Goal: Task Accomplishment & Management: Use online tool/utility

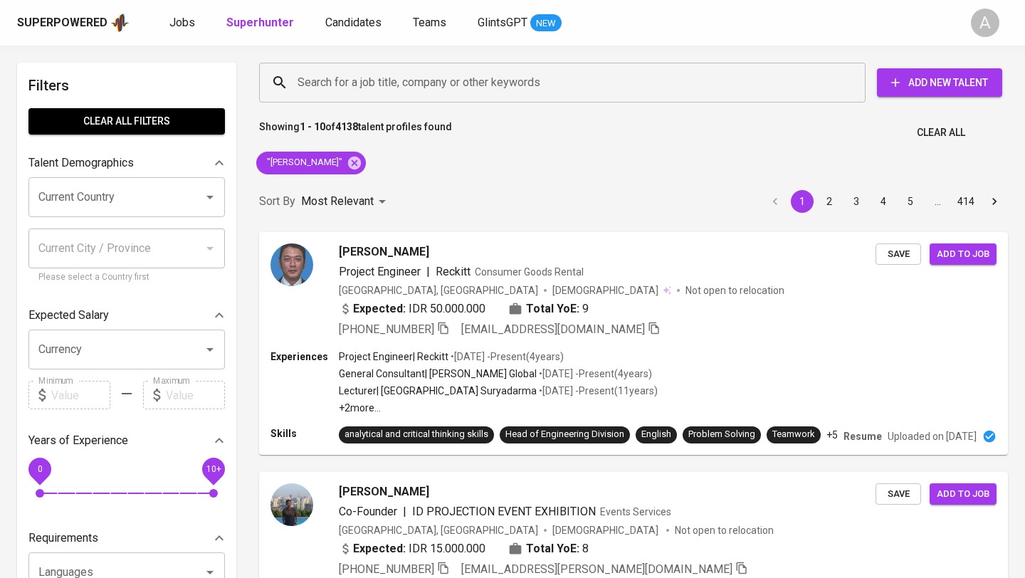
click at [926, 132] on span "Clear All" at bounding box center [941, 133] width 48 height 18
click at [475, 78] on input "Search for a job title, company or other keywords" at bounding box center [566, 82] width 544 height 27
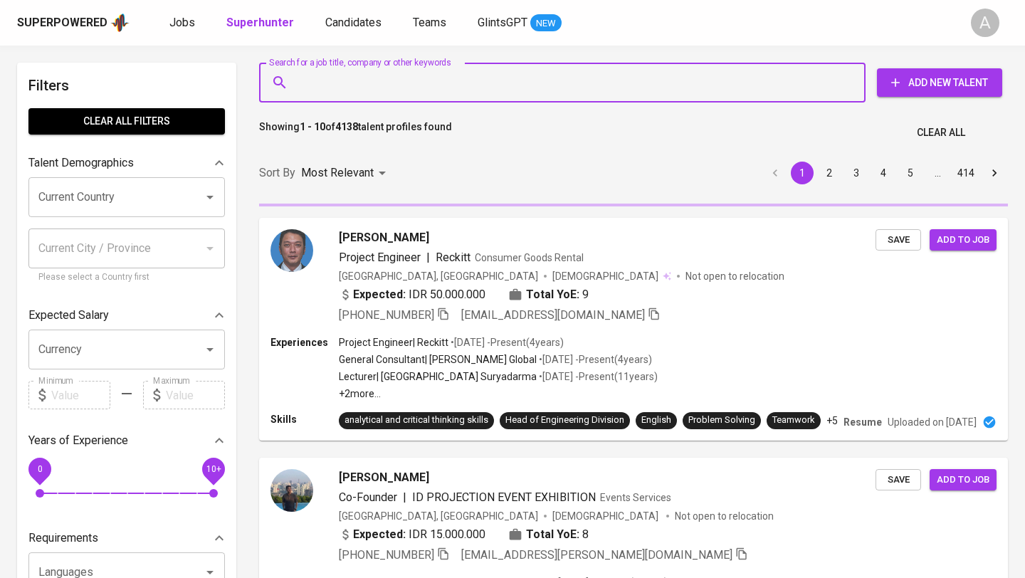
paste input "fadilla.apriliani@gmail.com"
type input "fadilla.apriliani@gmail.com"
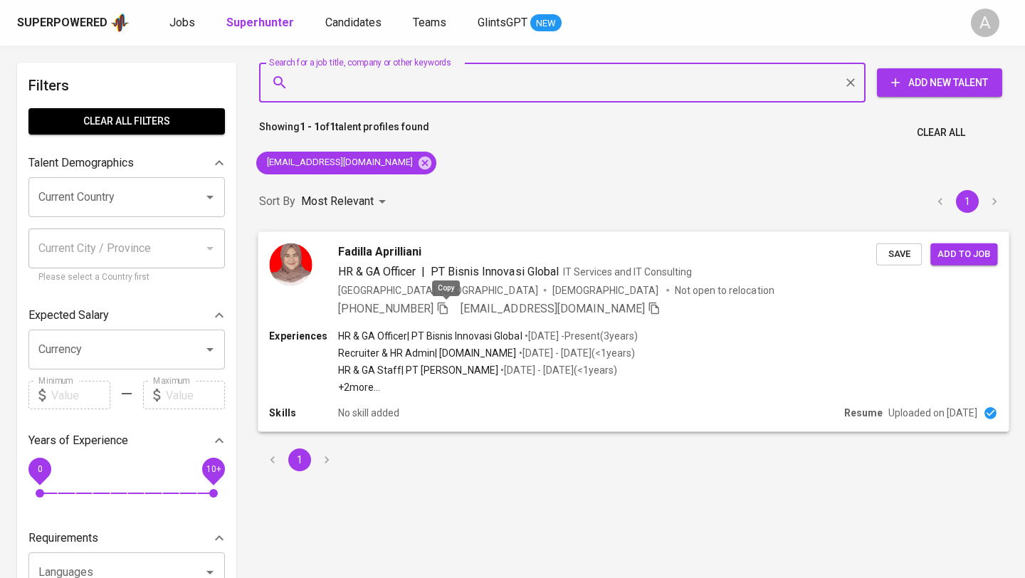
click at [449, 305] on icon "button" at bounding box center [442, 307] width 13 height 13
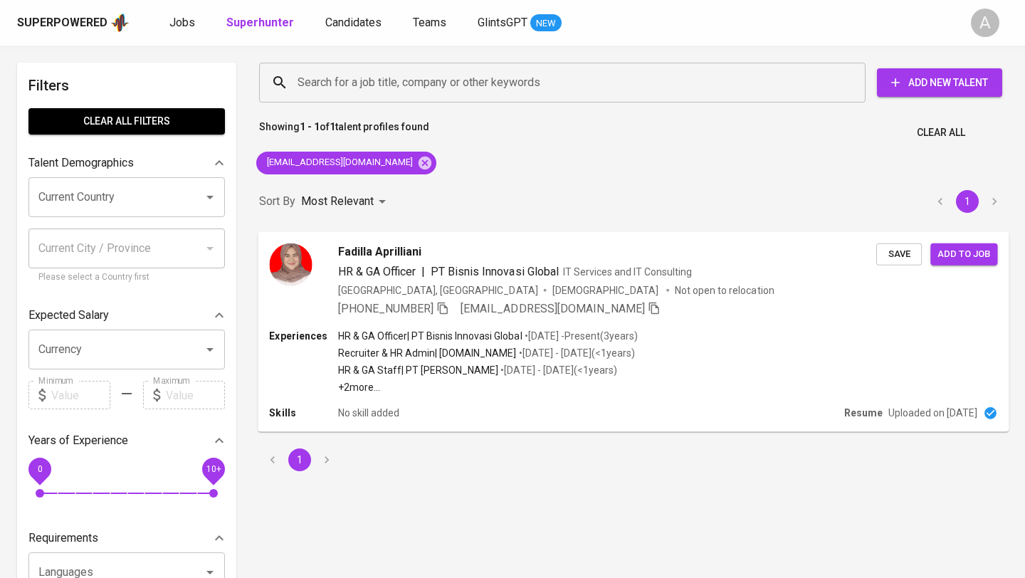
click at [951, 134] on span "Clear All" at bounding box center [941, 133] width 48 height 18
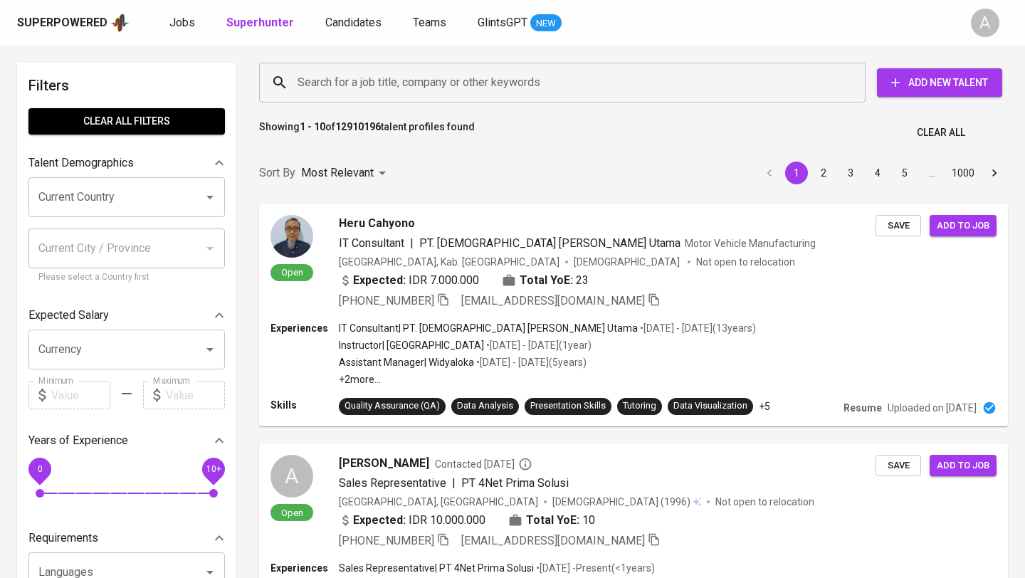
click at [544, 82] on input "Search for a job title, company or other keywords" at bounding box center [566, 82] width 544 height 27
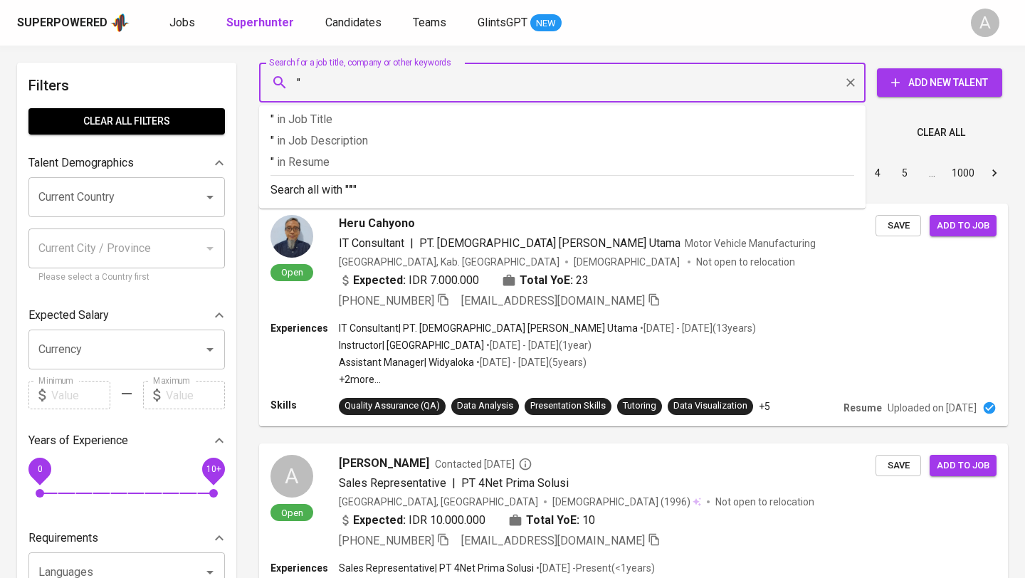
paste input "Arinka Ratri Kusumadewi"
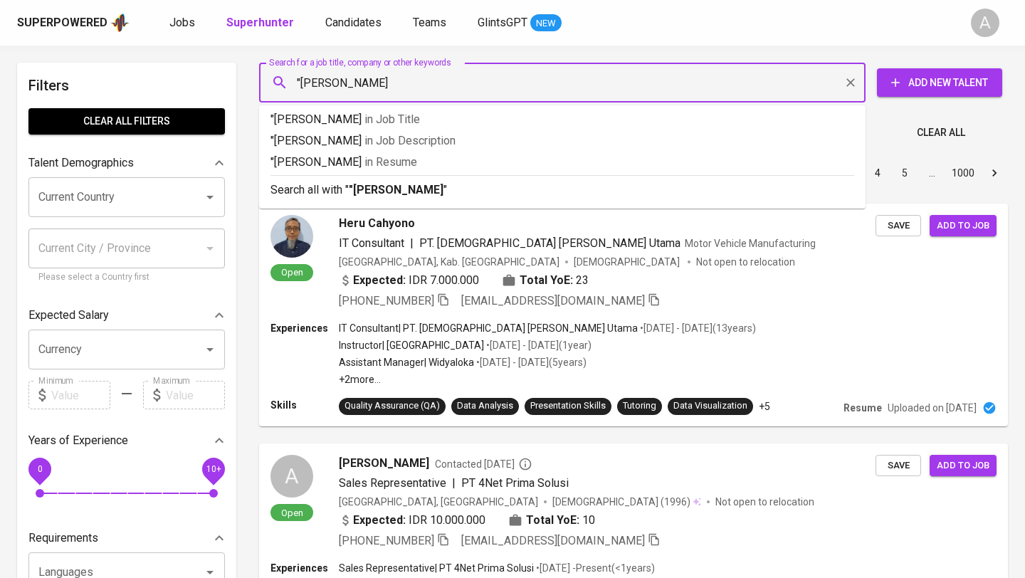
type input ""Arinka Ratri Kusumadewi""
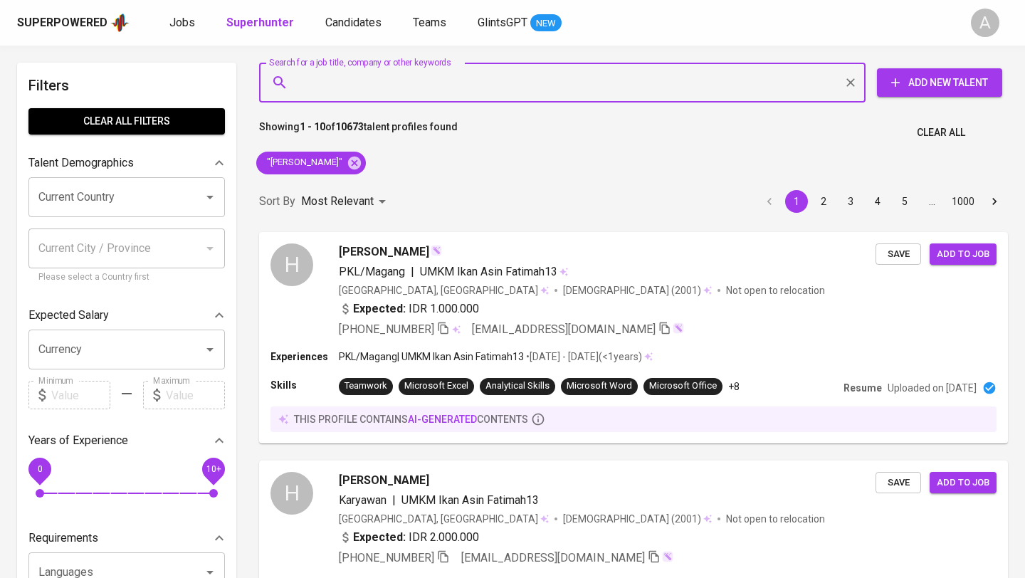
click at [944, 140] on span "Clear All" at bounding box center [941, 133] width 48 height 18
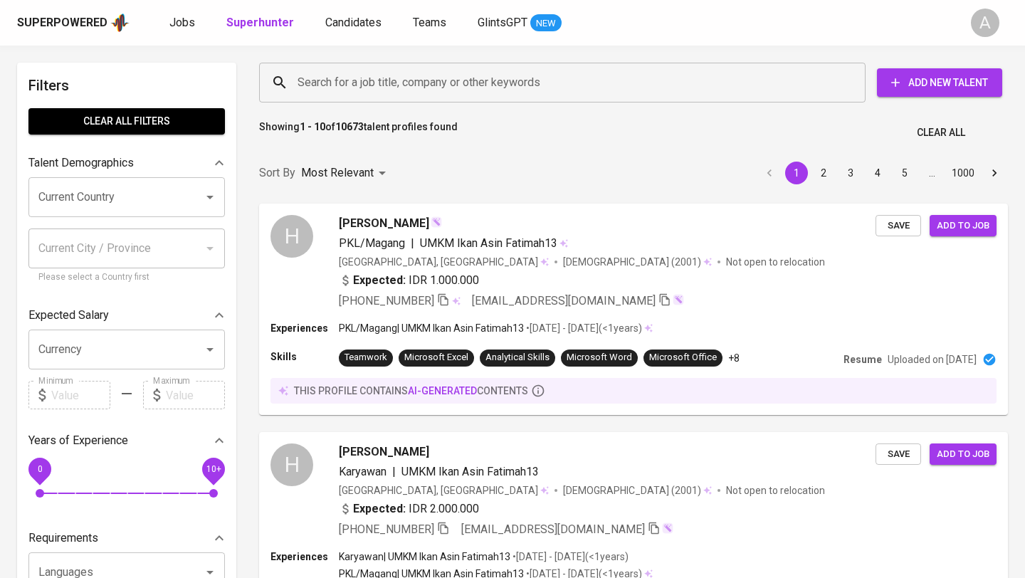
click at [616, 78] on input "Search for a job title, company or other keywords" at bounding box center [566, 82] width 544 height 27
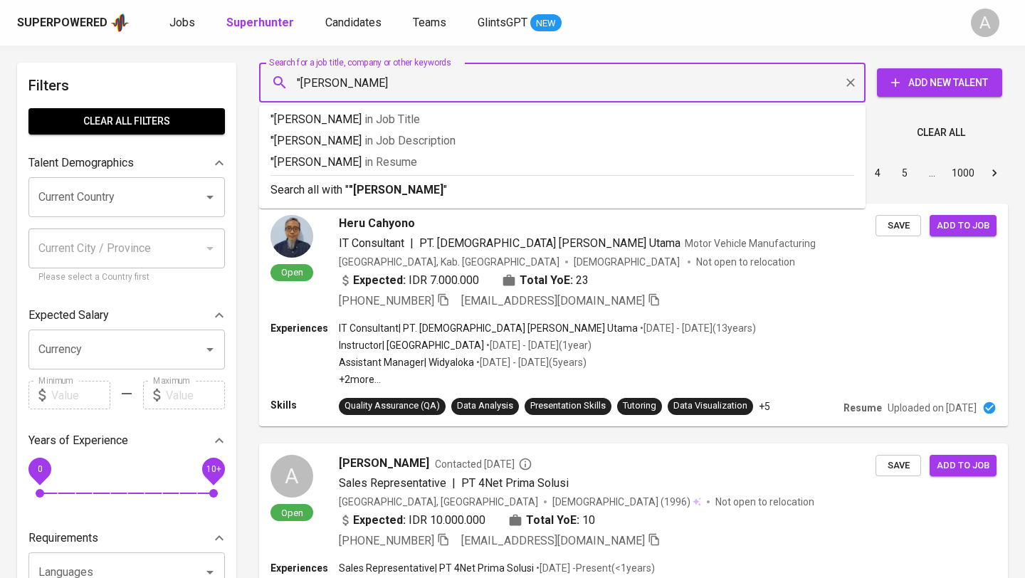
type input ""erma wanto""
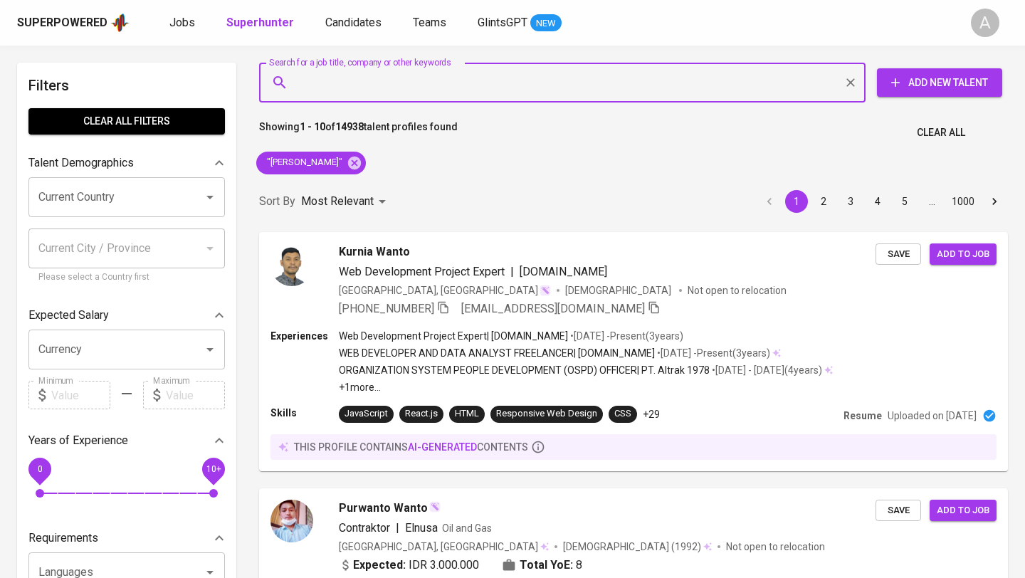
click at [947, 139] on span "Clear All" at bounding box center [941, 133] width 48 height 18
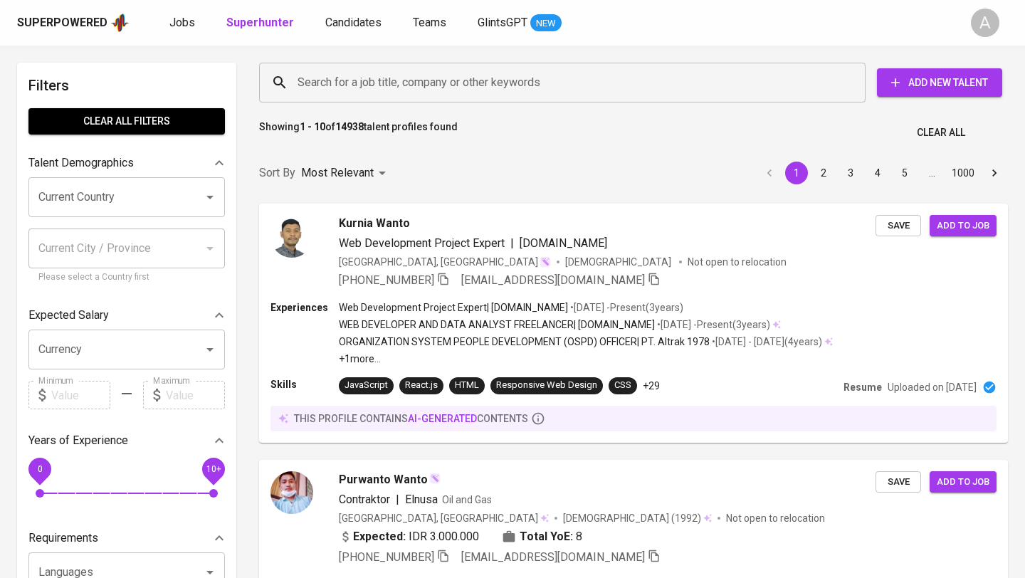
click at [522, 75] on input "Search for a job title, company or other keywords" at bounding box center [566, 82] width 544 height 27
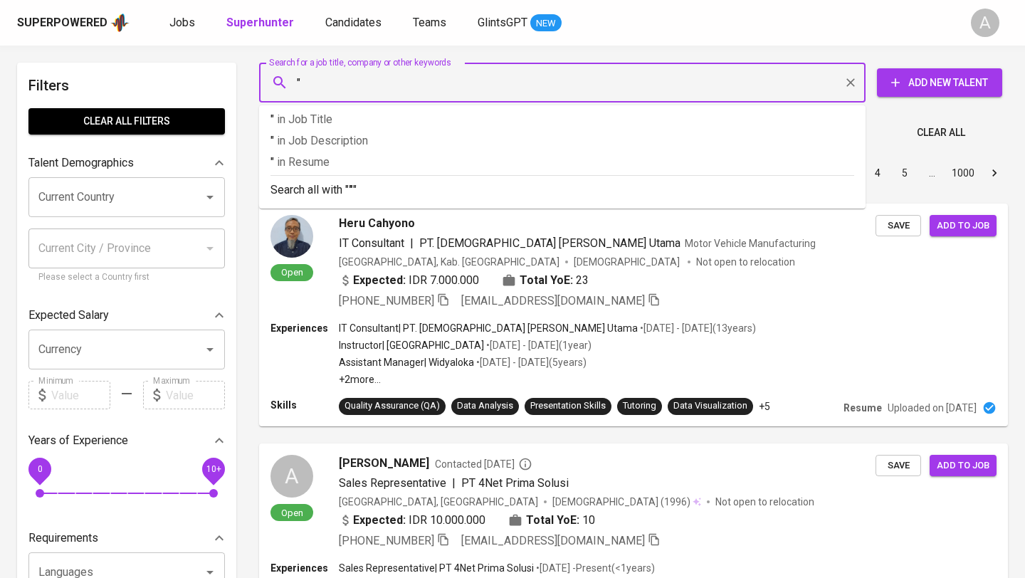
paste input "Adisty Ayu Hafizah"
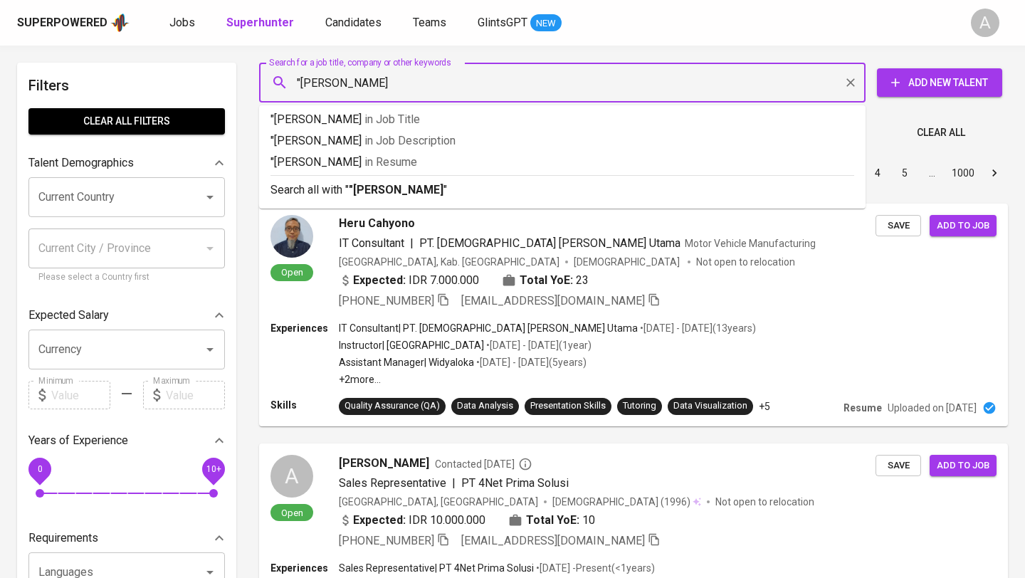
type input ""Adisty Ayu Hafizah""
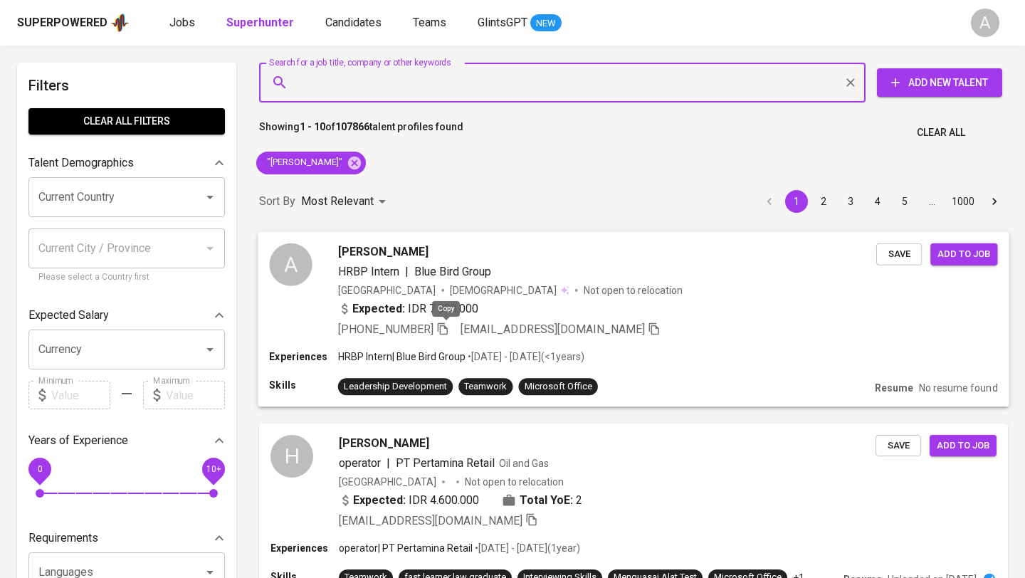
click at [448, 330] on icon "button" at bounding box center [443, 328] width 10 height 12
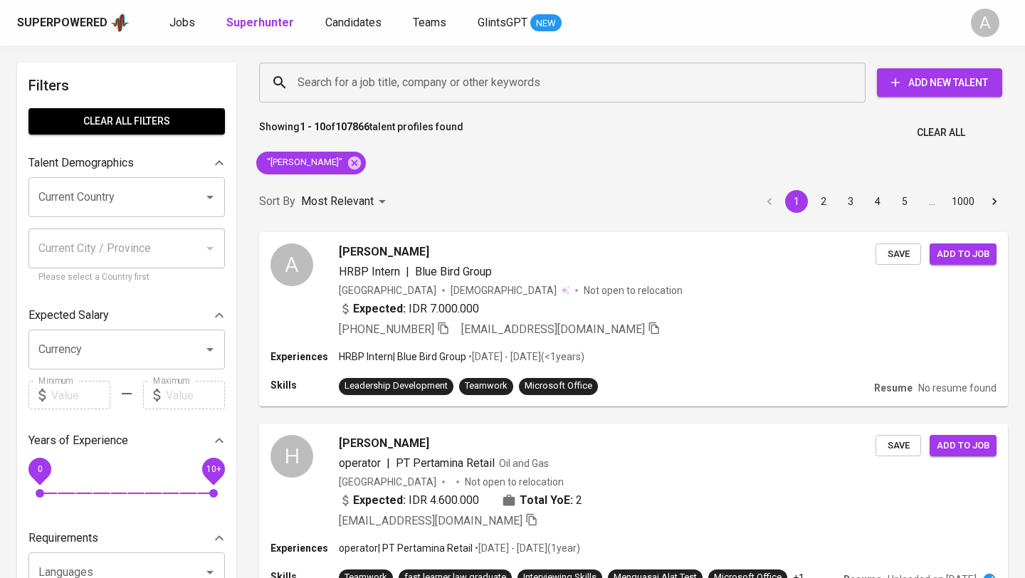
click at [942, 132] on span "Clear All" at bounding box center [941, 133] width 48 height 18
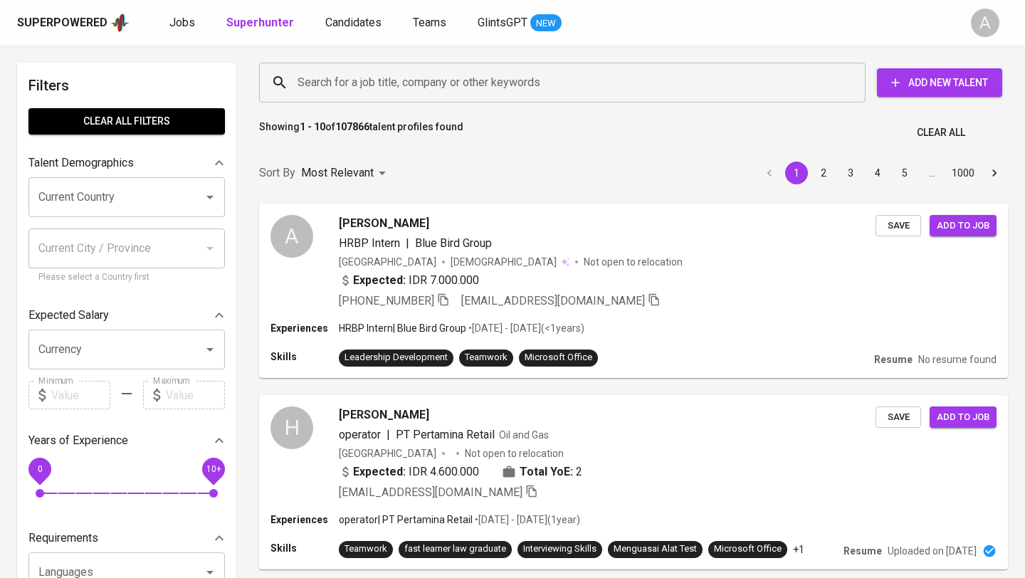
click at [648, 81] on input "Search for a job title, company or other keywords" at bounding box center [566, 82] width 544 height 27
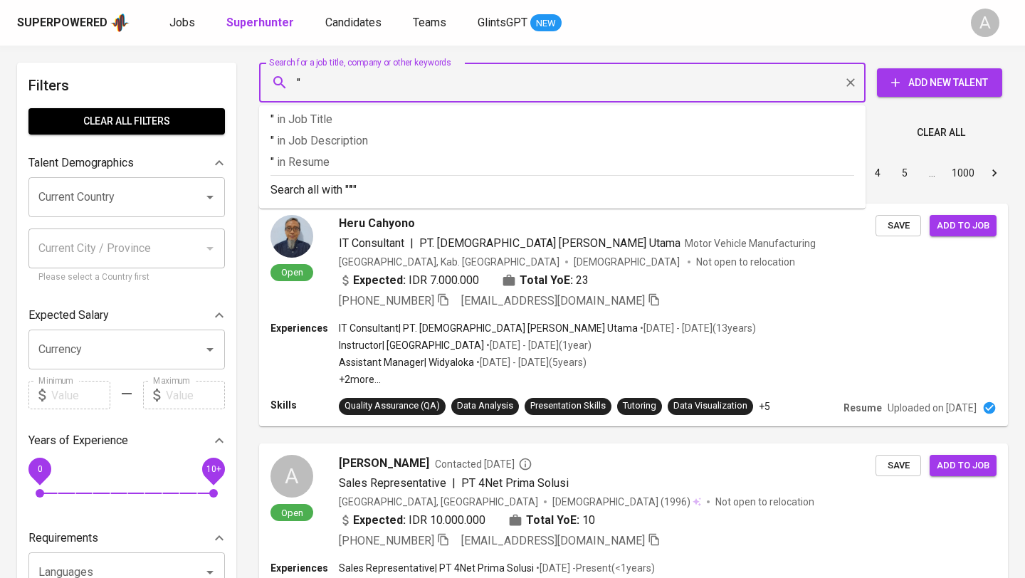
paste input "Alissya Putri"
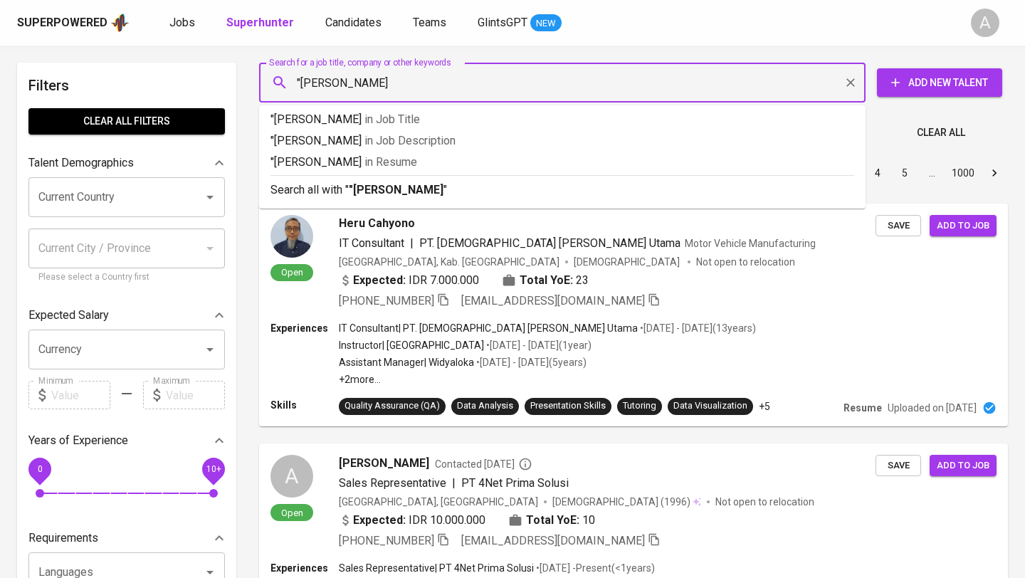
type input ""Alissya Putri""
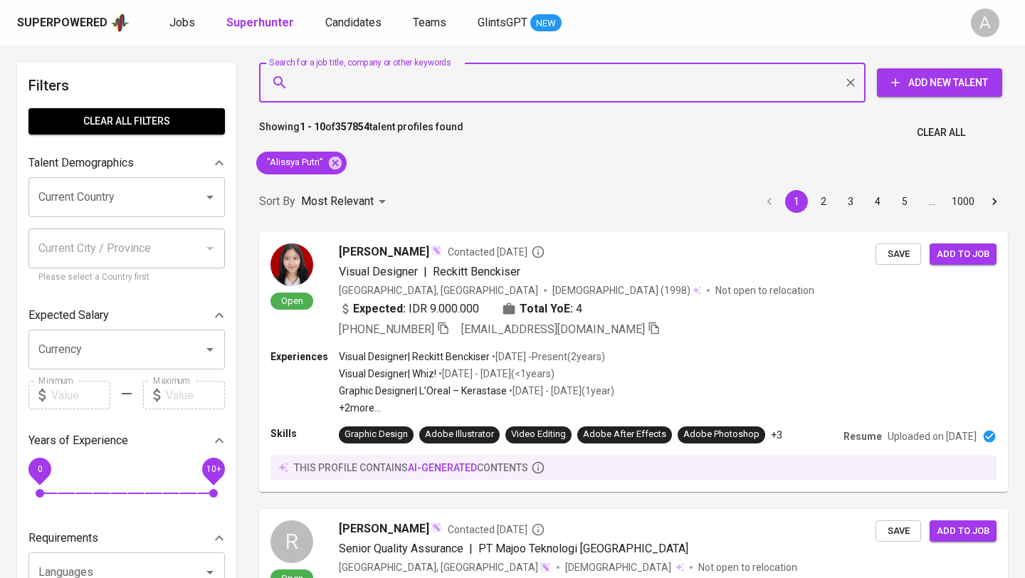
click at [952, 136] on span "Clear All" at bounding box center [941, 133] width 48 height 18
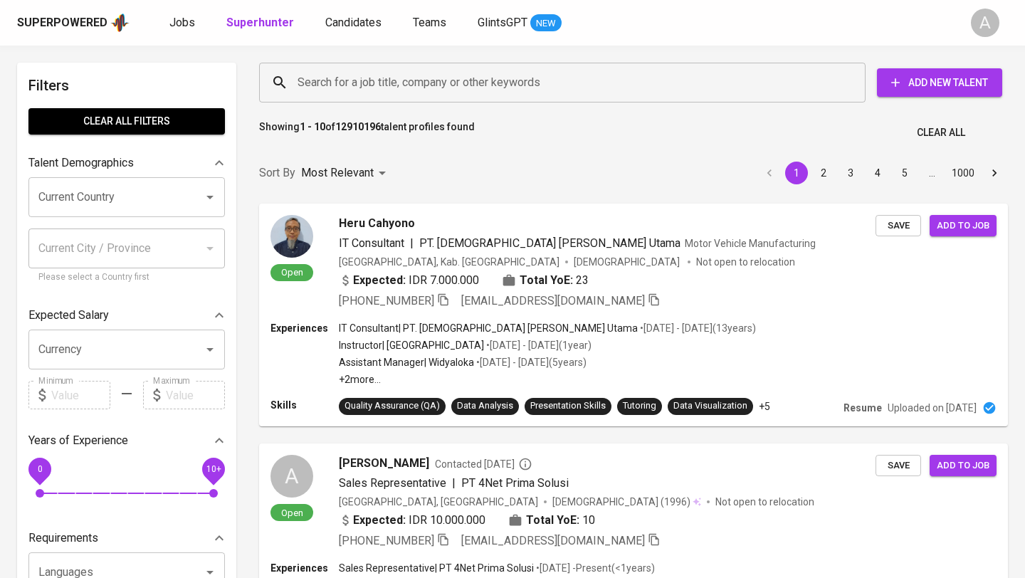
click at [645, 80] on input "Search for a job title, company or other keywords" at bounding box center [566, 82] width 544 height 27
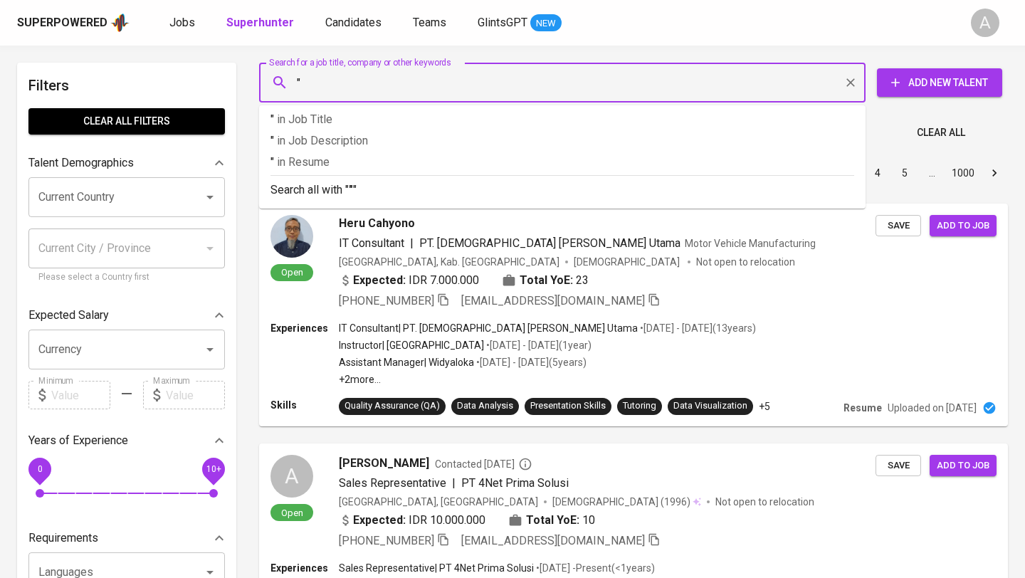
paste input "Cindy Emilia"
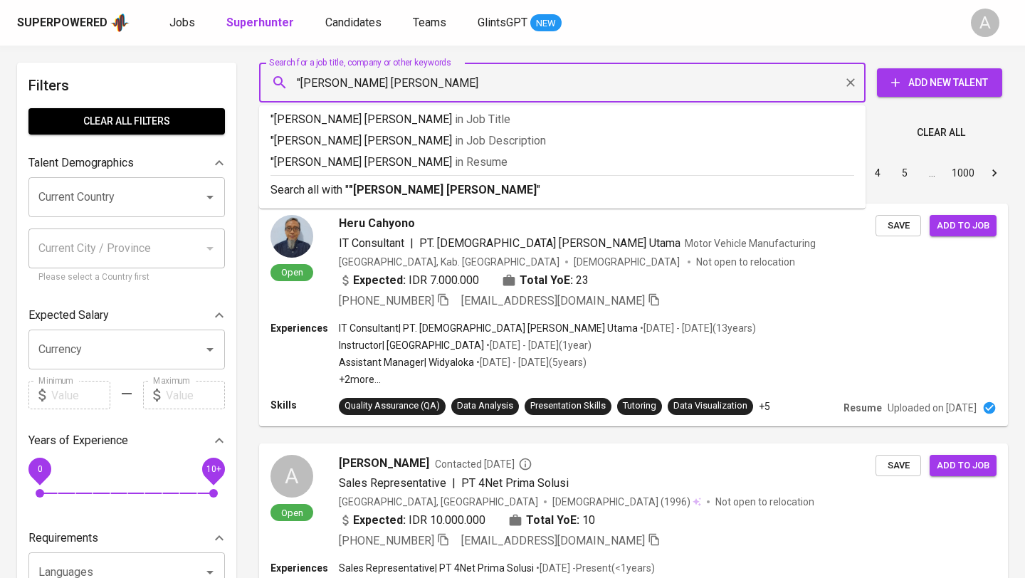
type input ""Cindy Emilia""
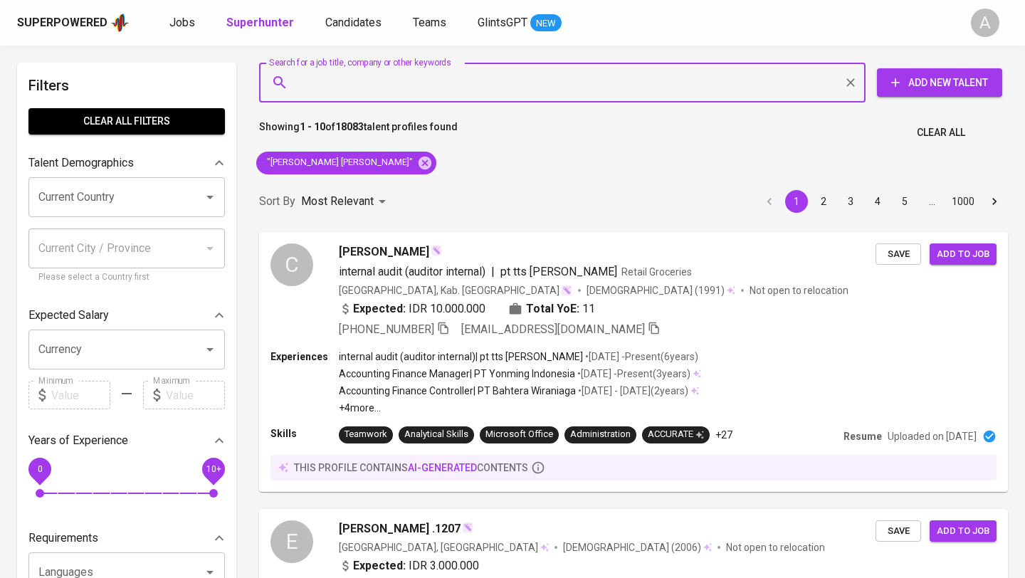
click at [937, 134] on span "Clear All" at bounding box center [941, 133] width 48 height 18
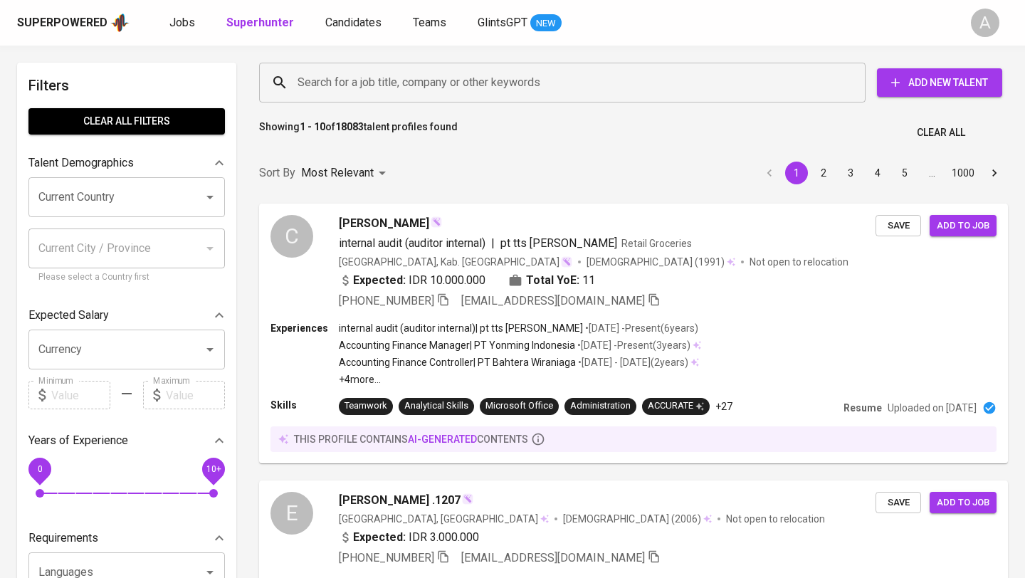
click at [522, 77] on input "Search for a job title, company or other keywords" at bounding box center [566, 82] width 544 height 27
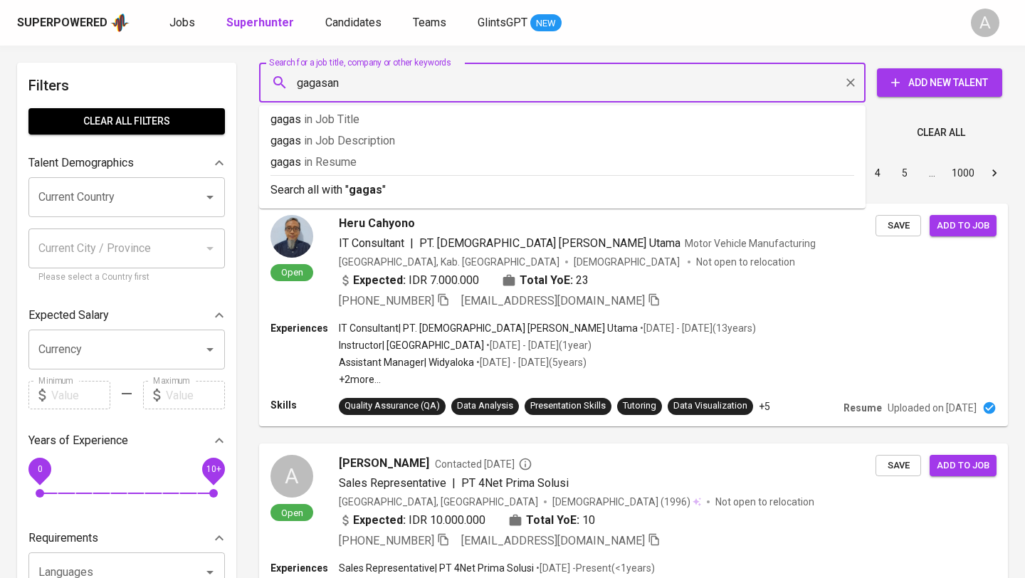
type input "gagasani"
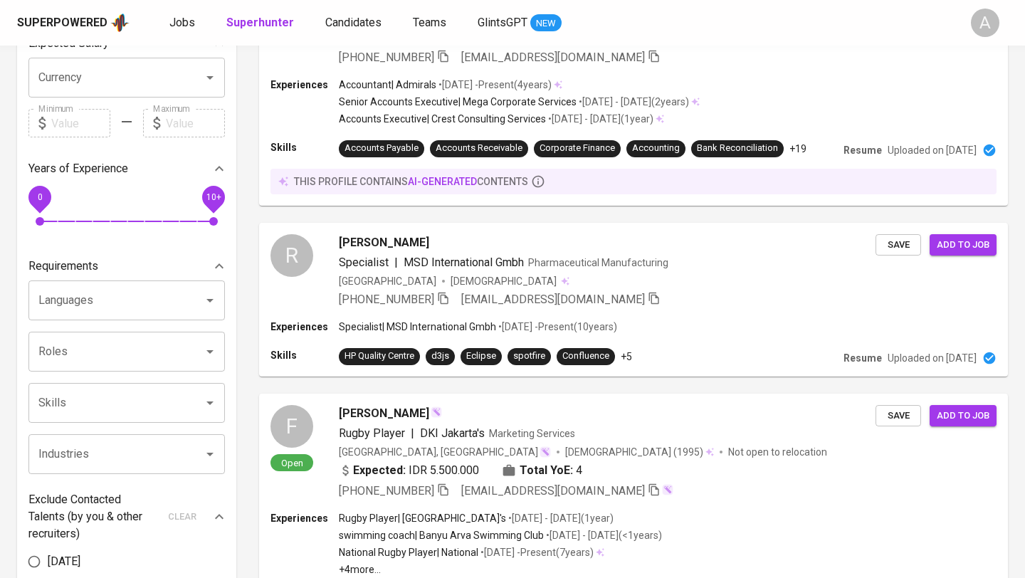
scroll to position [273, 0]
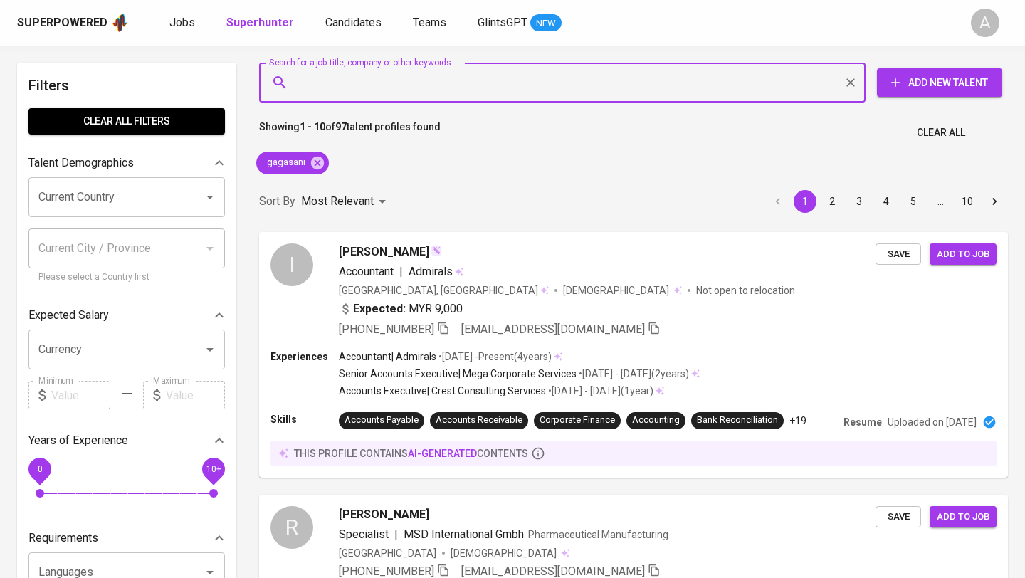
click at [917, 138] on span "Clear All" at bounding box center [941, 133] width 48 height 18
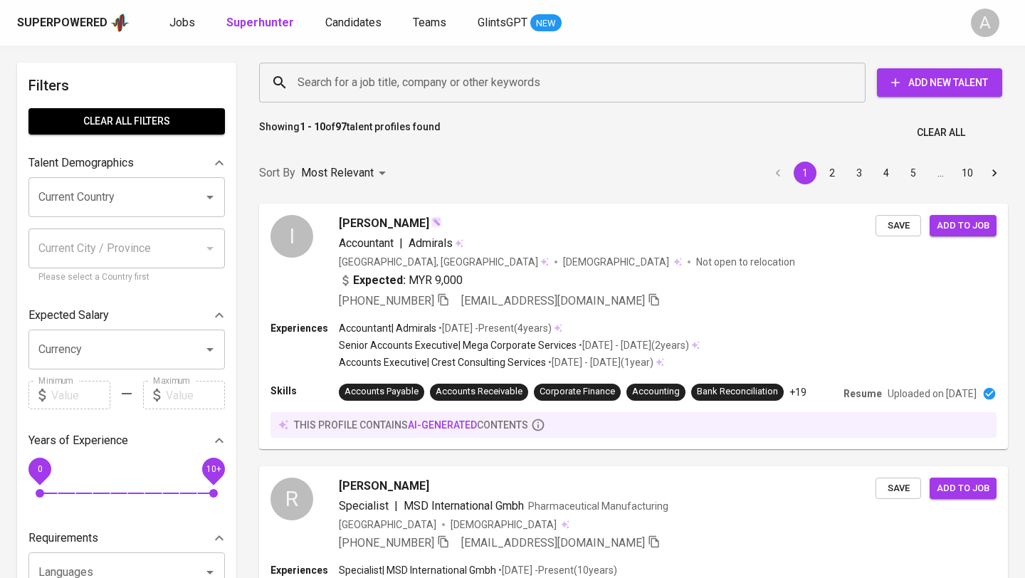
click at [625, 85] on input "Search for a job title, company or other keywords" at bounding box center [566, 82] width 544 height 27
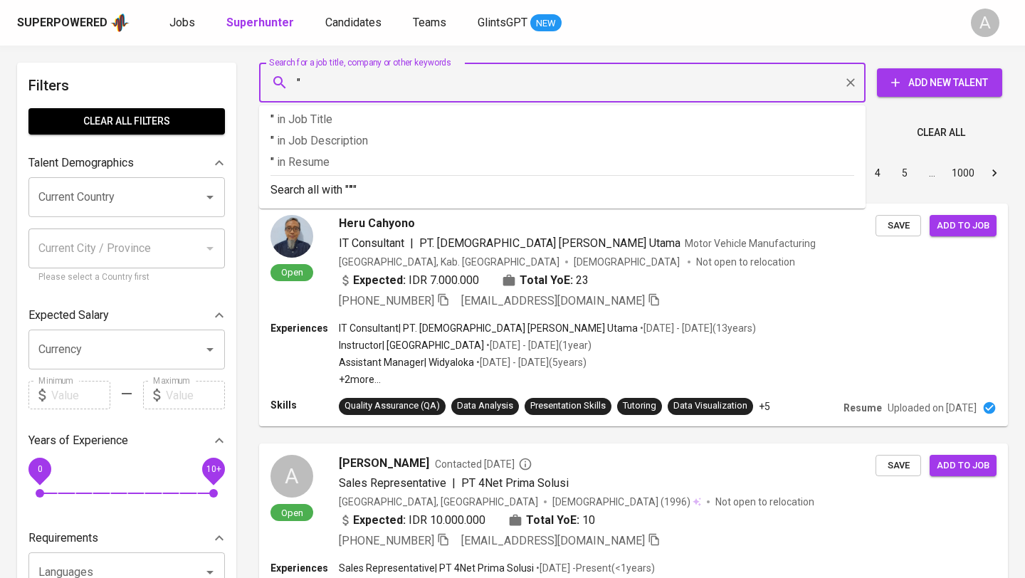
paste input "Ratna Dewi Kumala"
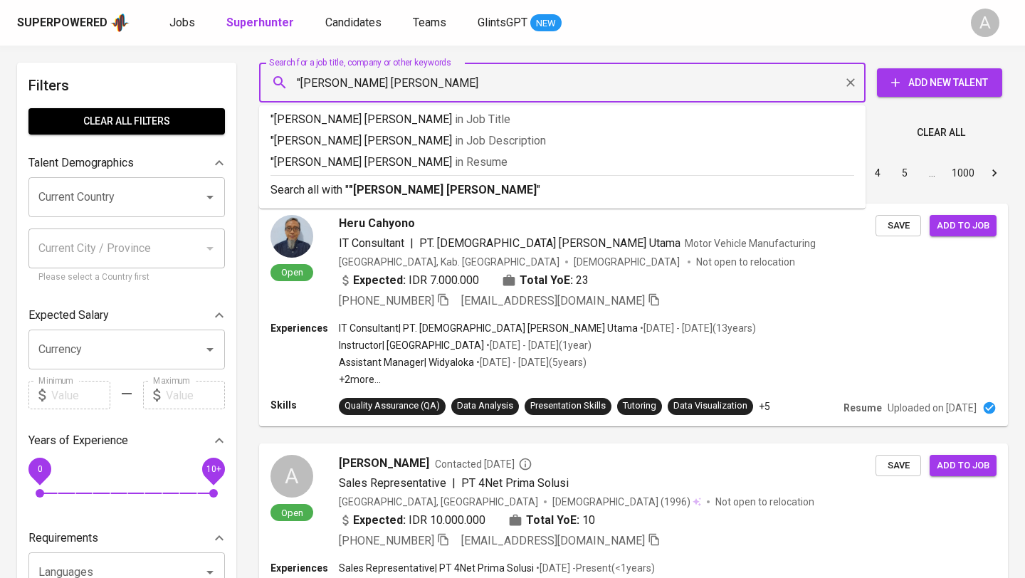
type input ""Ratna Dewi Kumala""
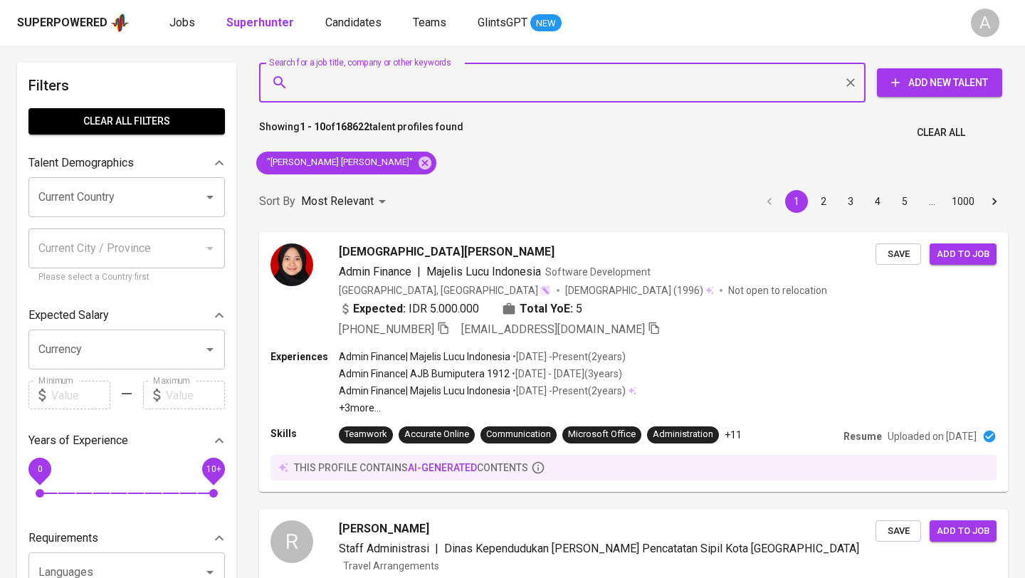
click at [943, 135] on span "Clear All" at bounding box center [941, 133] width 48 height 18
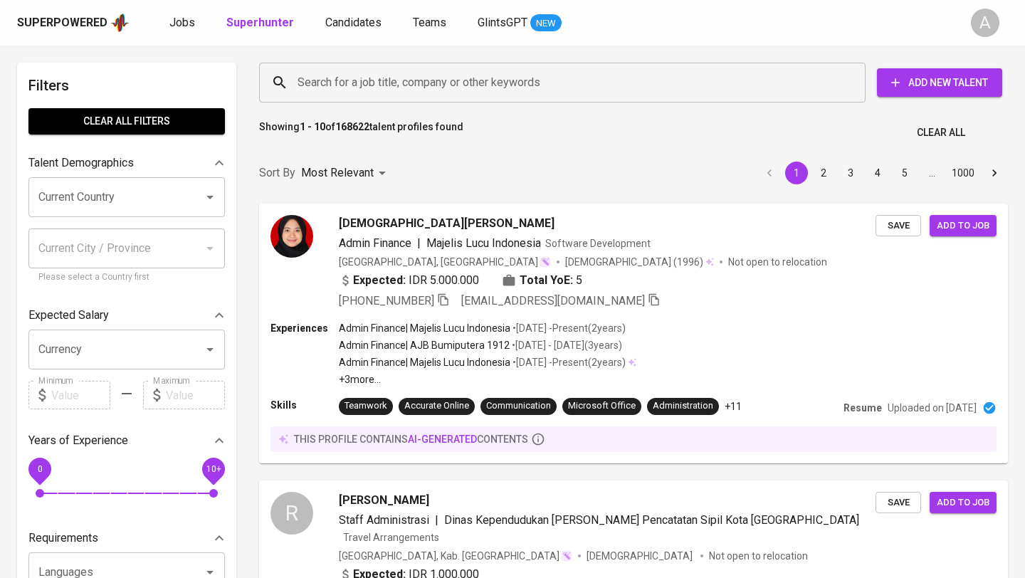
click at [617, 82] on input "Search for a job title, company or other keywords" at bounding box center [566, 82] width 544 height 27
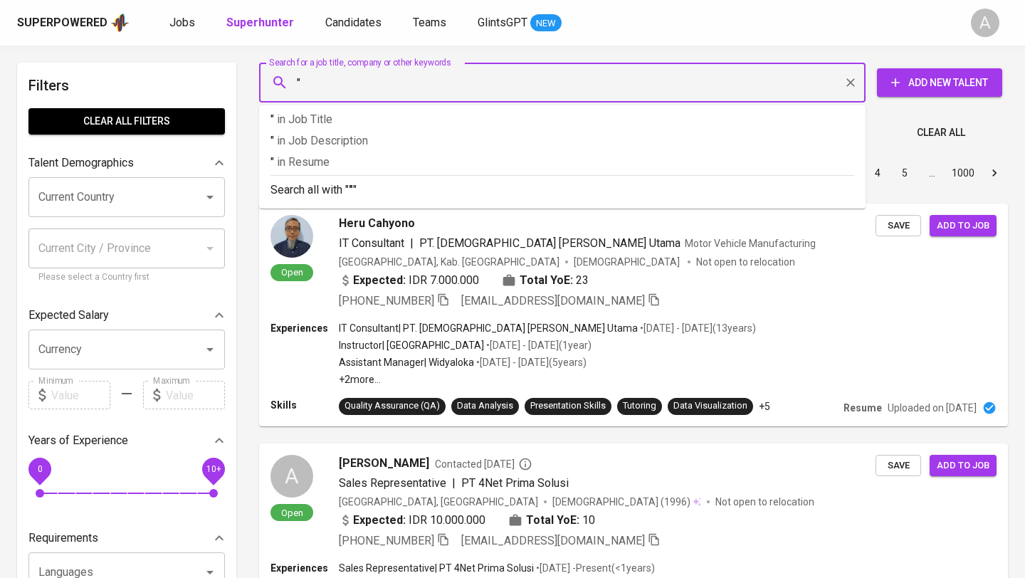
paste input "Annisa Rahmawati"
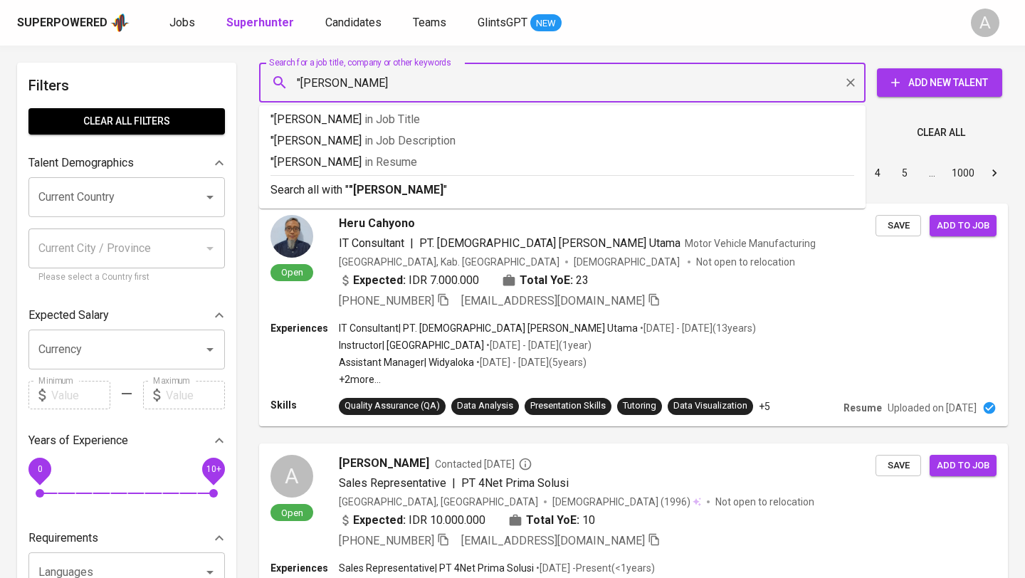
type input ""Annisa Rahmawati""
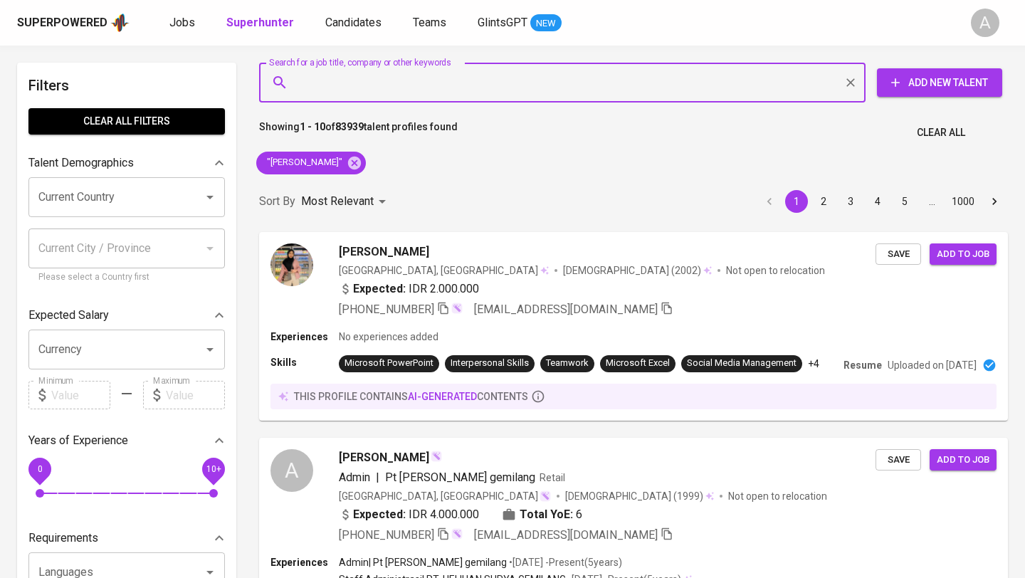
click at [939, 130] on span "Clear All" at bounding box center [941, 133] width 48 height 18
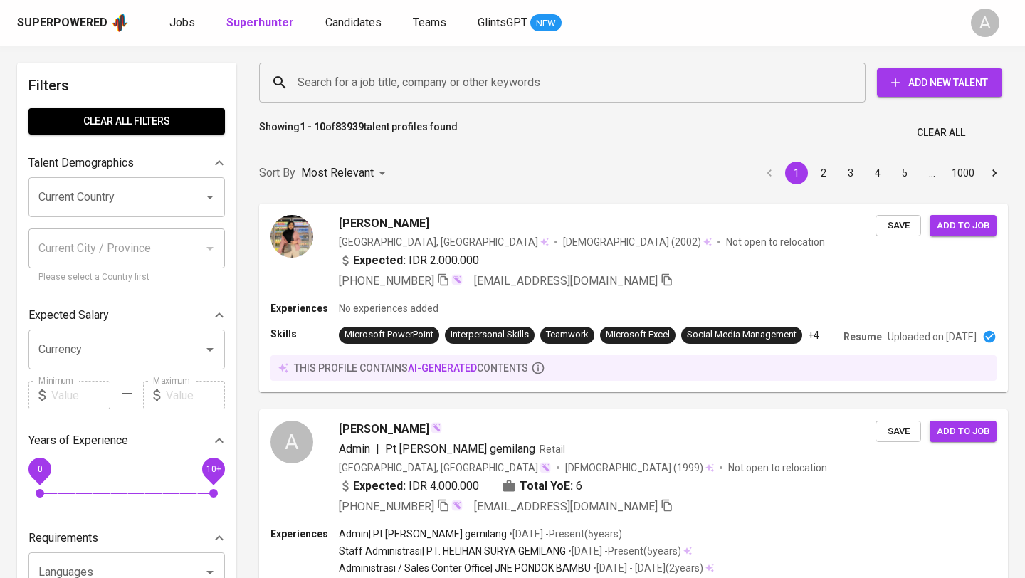
click at [654, 70] on input "Search for a job title, company or other keywords" at bounding box center [566, 82] width 544 height 27
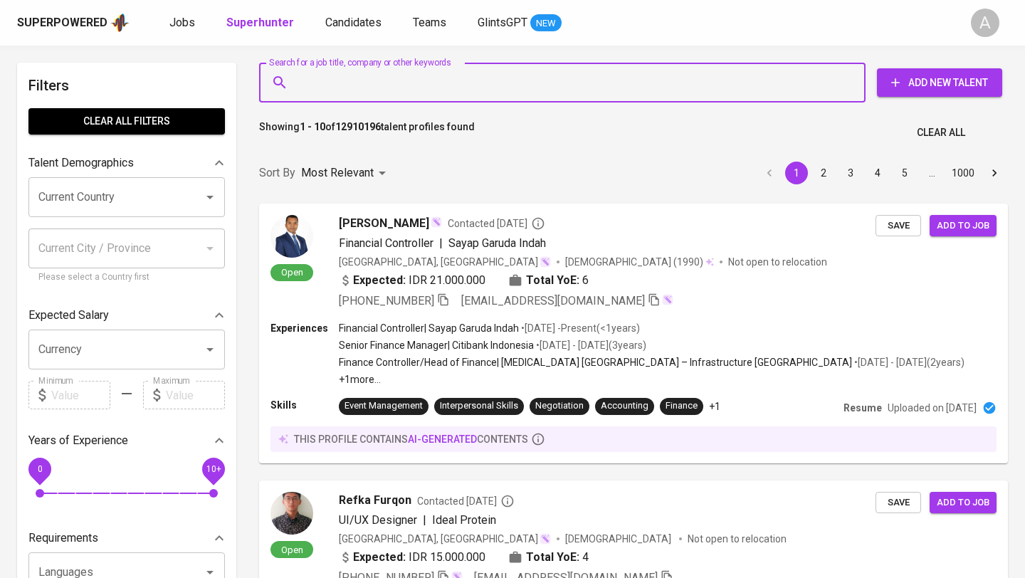
type input """
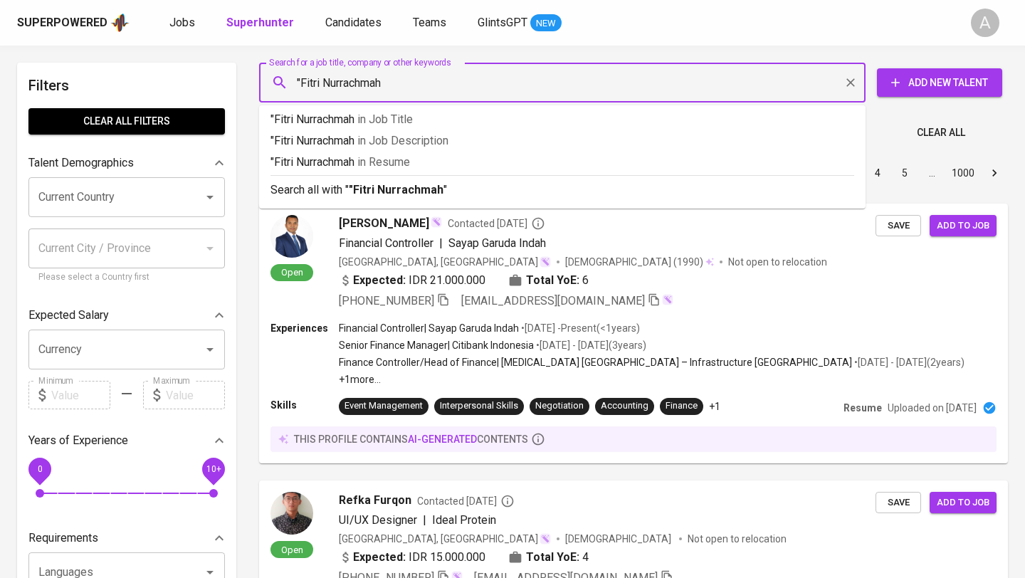
type input ""Fitri Nurrachmah""
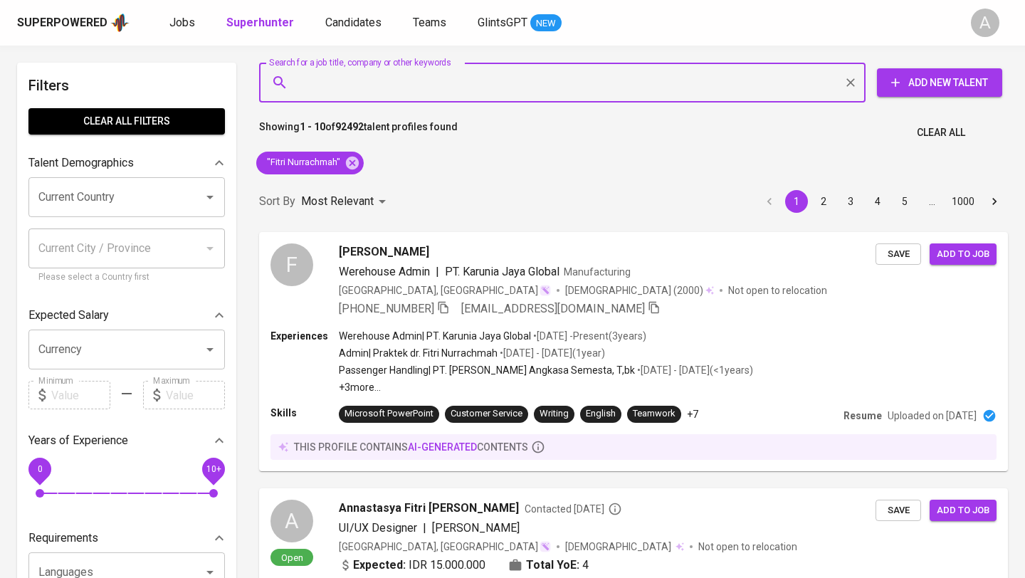
click at [958, 130] on span "Clear All" at bounding box center [941, 133] width 48 height 18
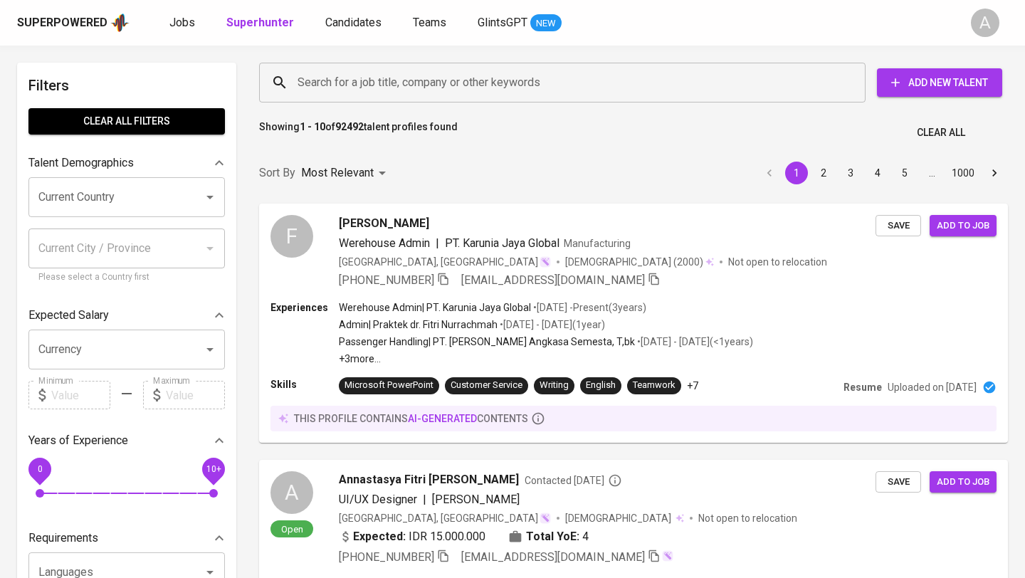
click at [636, 80] on input "Search for a job title, company or other keywords" at bounding box center [566, 82] width 544 height 27
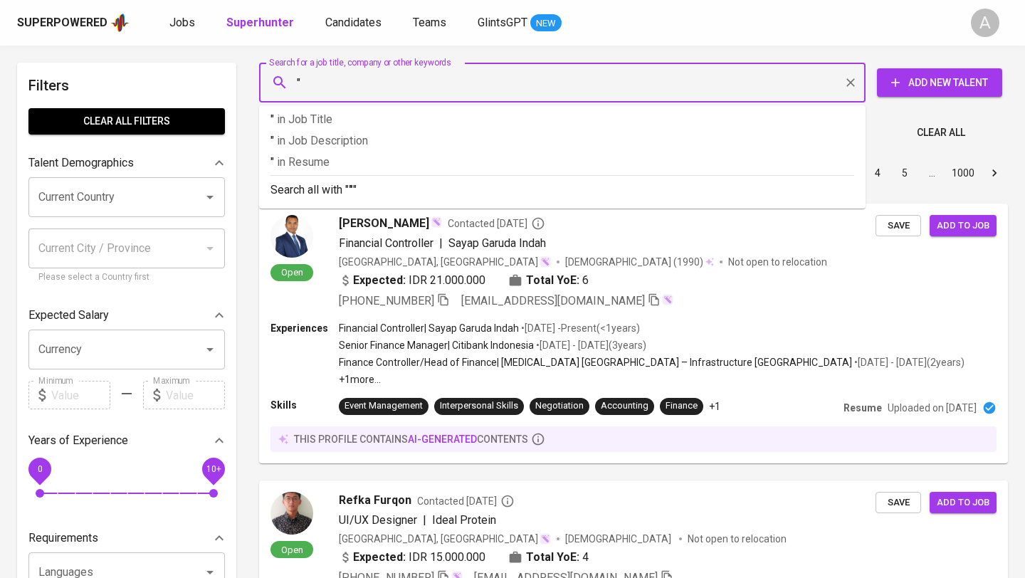
paste input "Dea Millennia"
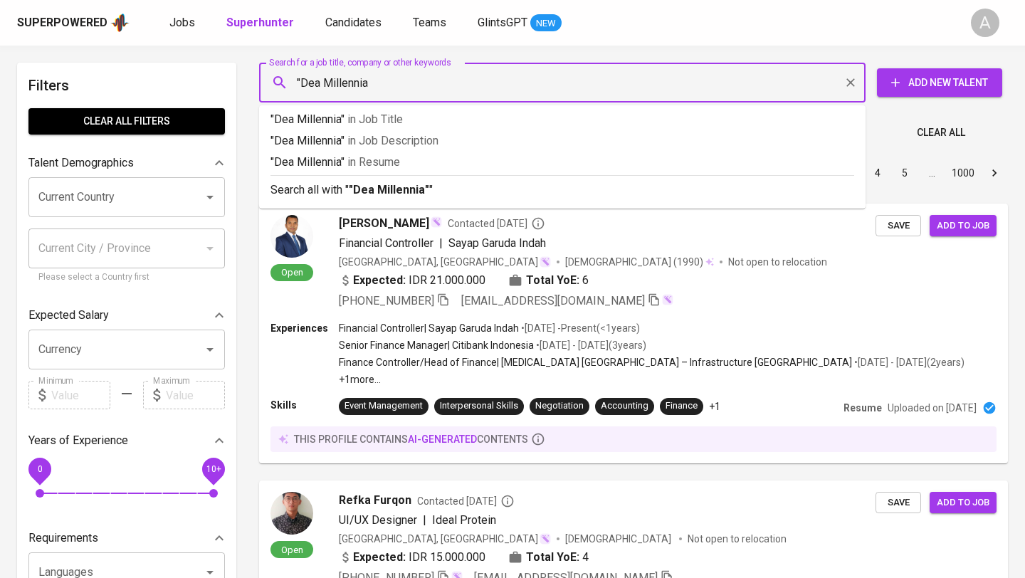
type input ""Dea Millennia""
